Goal: Transaction & Acquisition: Subscribe to service/newsletter

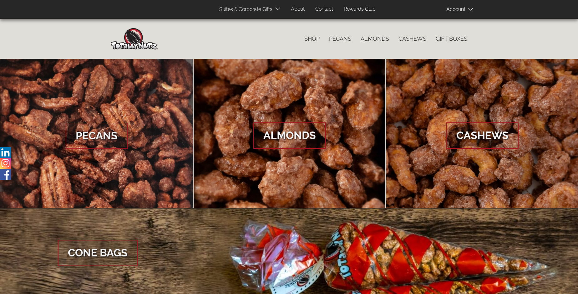
scroll to position [936, 0]
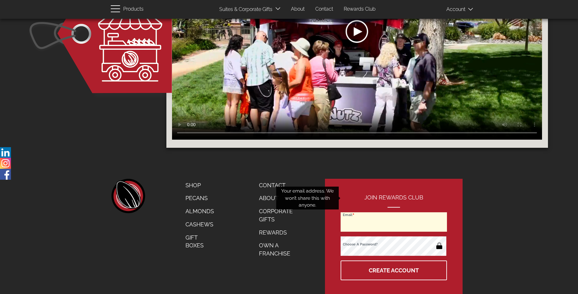
click at [394, 212] on input "Email" at bounding box center [394, 221] width 106 height 19
type input "[EMAIL_ADDRESS][DOMAIN_NAME]"
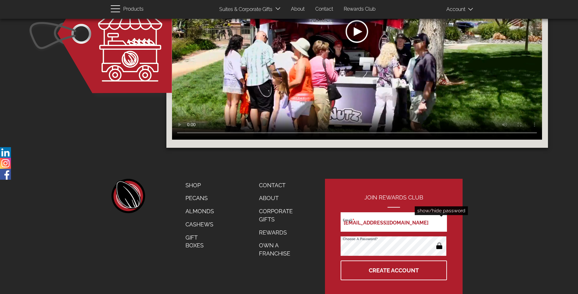
click at [439, 241] on button "button" at bounding box center [440, 246] width 12 height 10
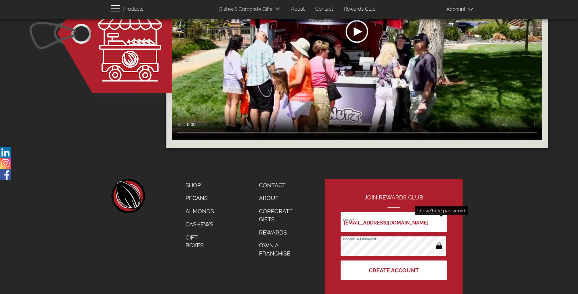
click at [394, 260] on button "Create Account" at bounding box center [394, 270] width 106 height 20
